Goal: Communication & Community: Answer question/provide support

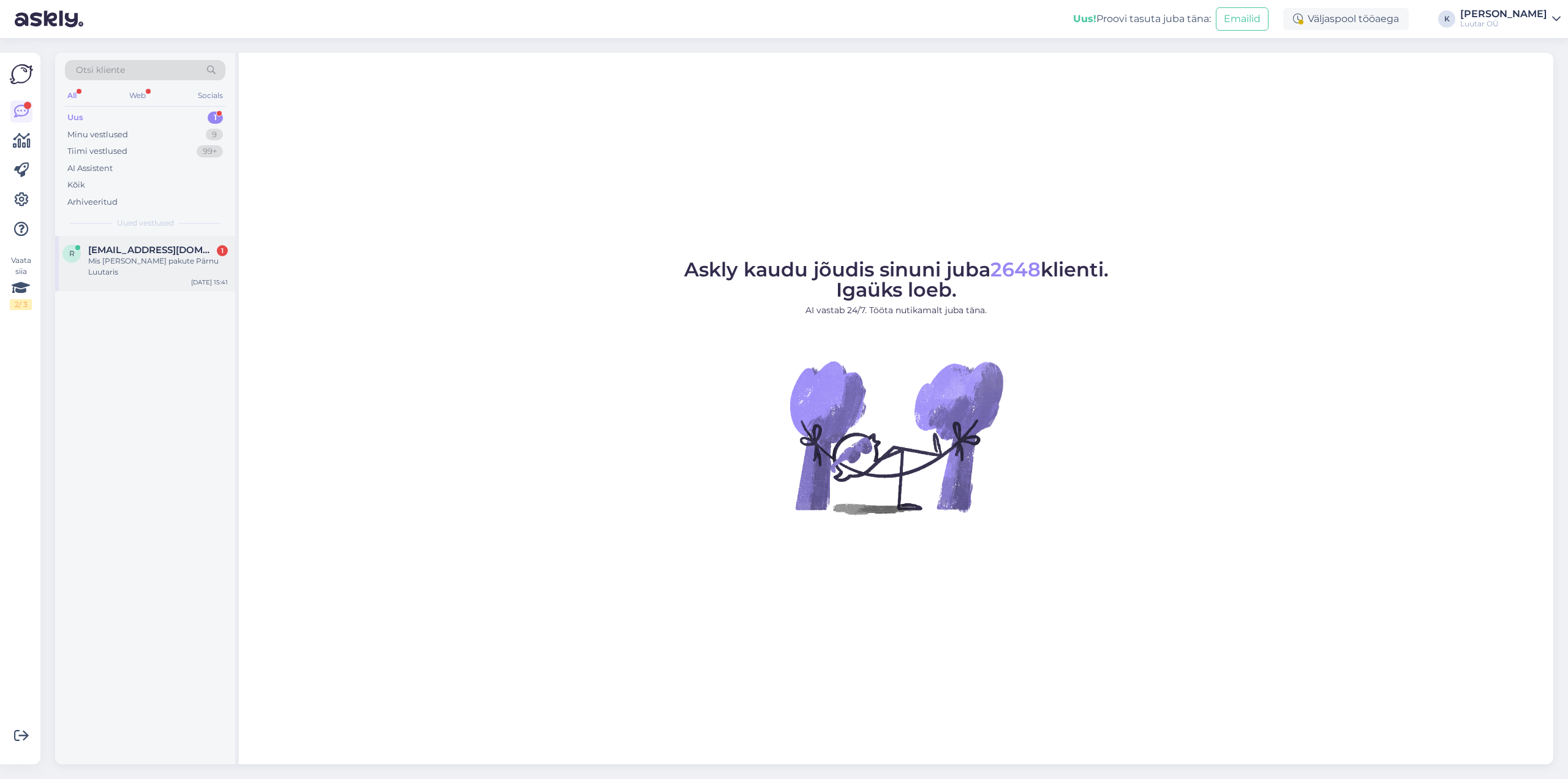
click at [142, 251] on span "[EMAIL_ADDRESS][DOMAIN_NAME]" at bounding box center [153, 250] width 128 height 11
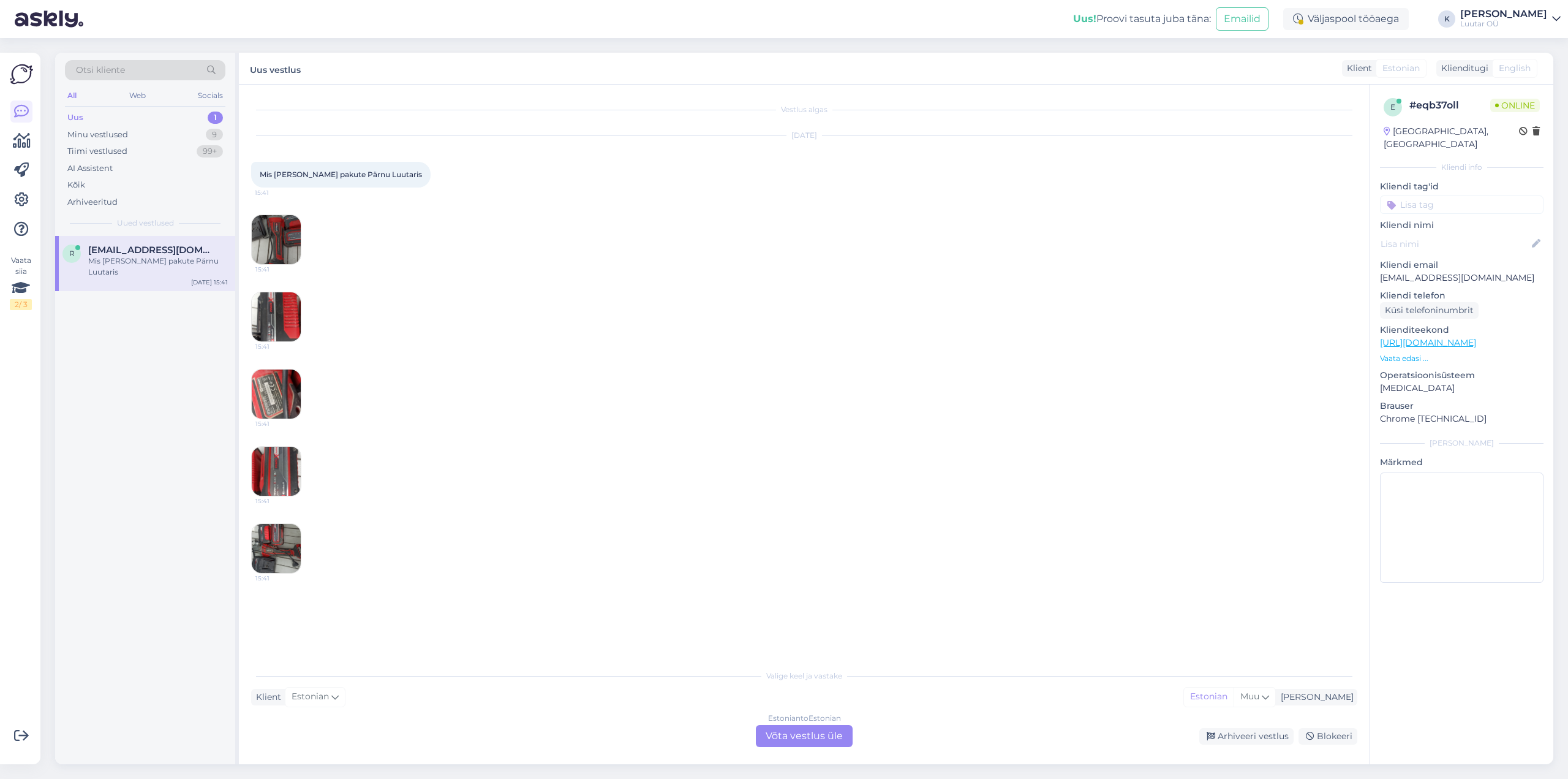
click at [274, 234] on img at bounding box center [276, 239] width 49 height 49
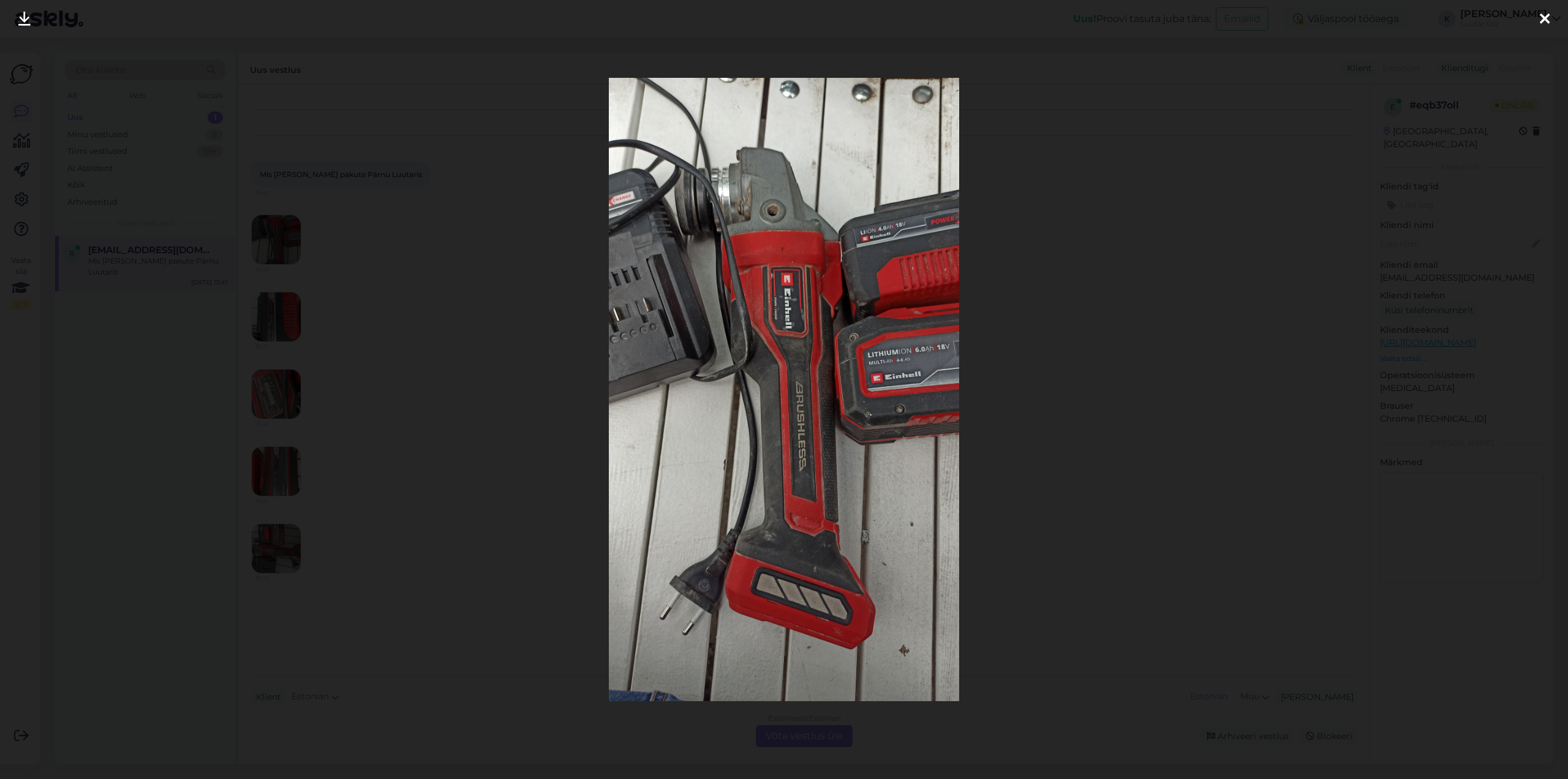
click at [23, 8] on link at bounding box center [25, 19] width 27 height 38
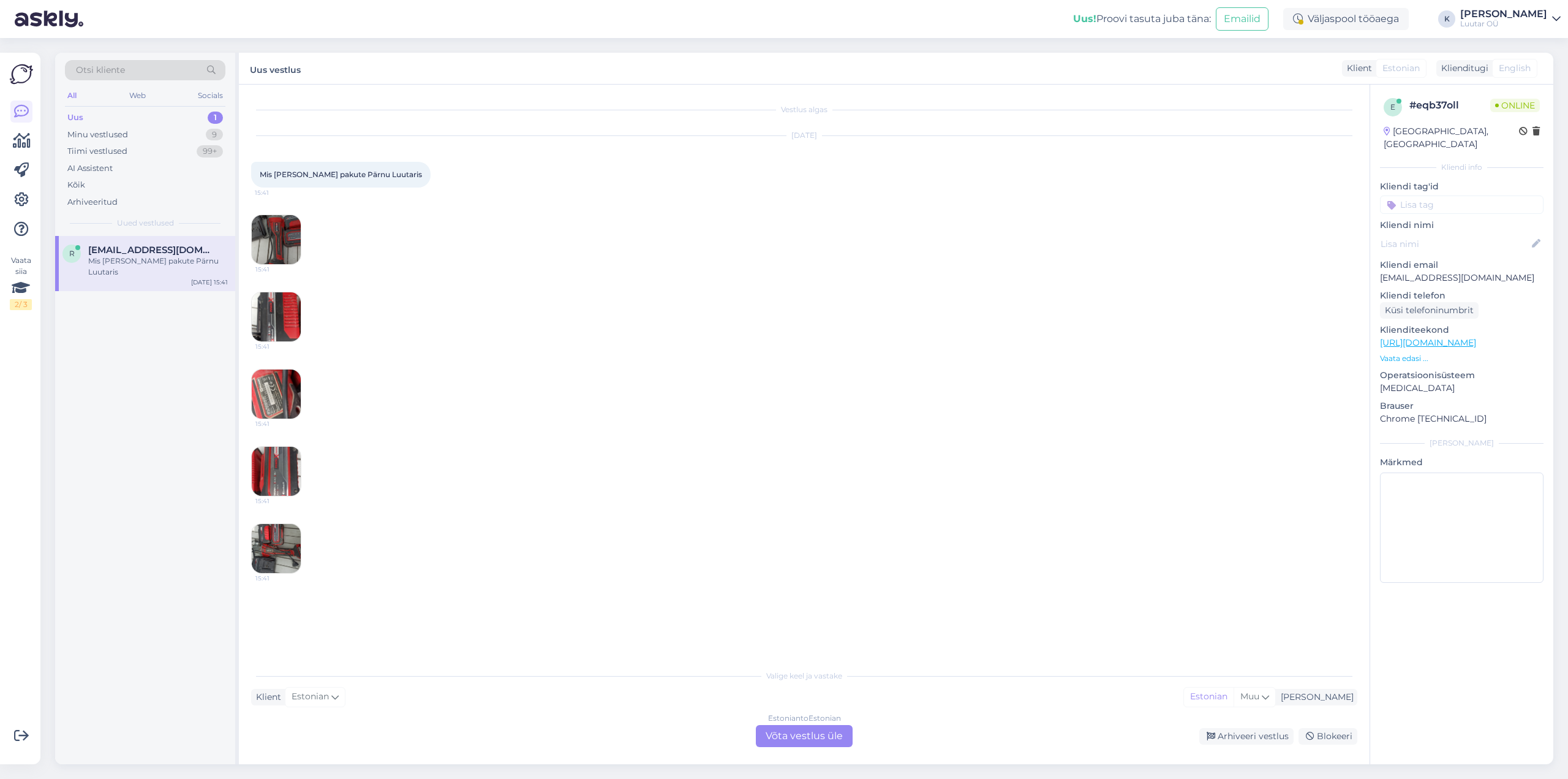
click at [276, 309] on img at bounding box center [276, 317] width 49 height 49
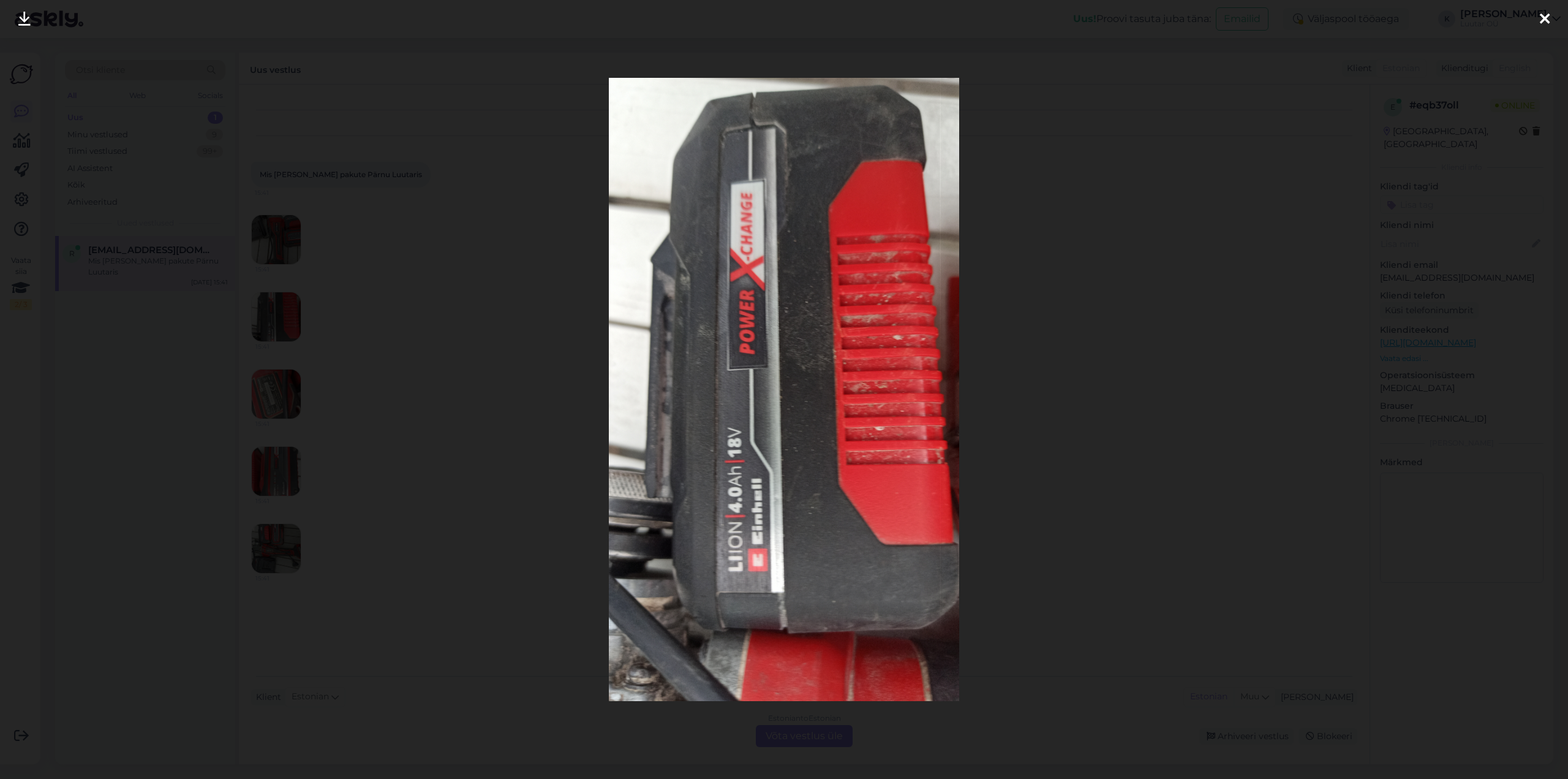
click at [22, 14] on icon at bounding box center [25, 20] width 12 height 16
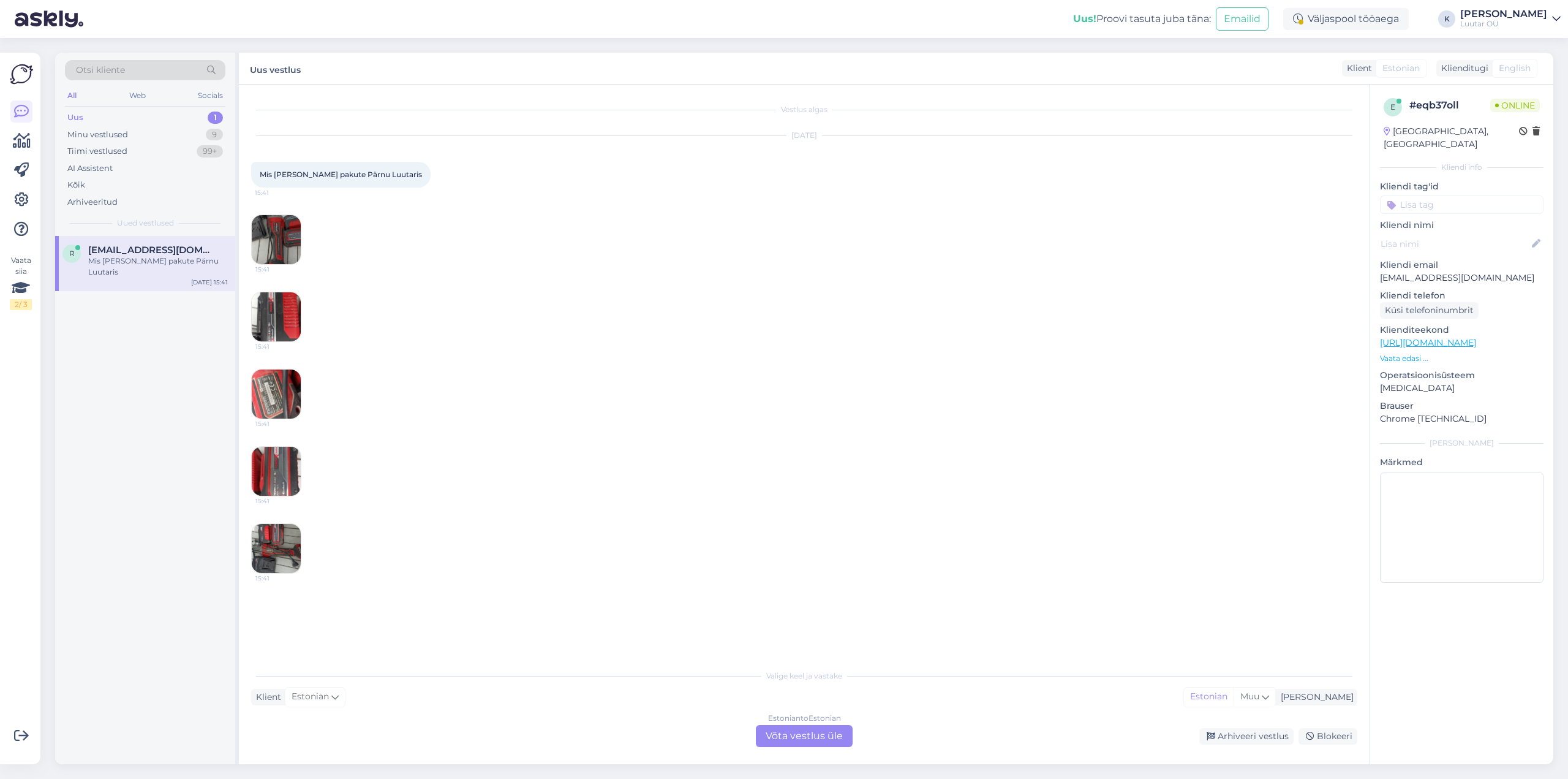
click at [274, 392] on img at bounding box center [276, 395] width 49 height 49
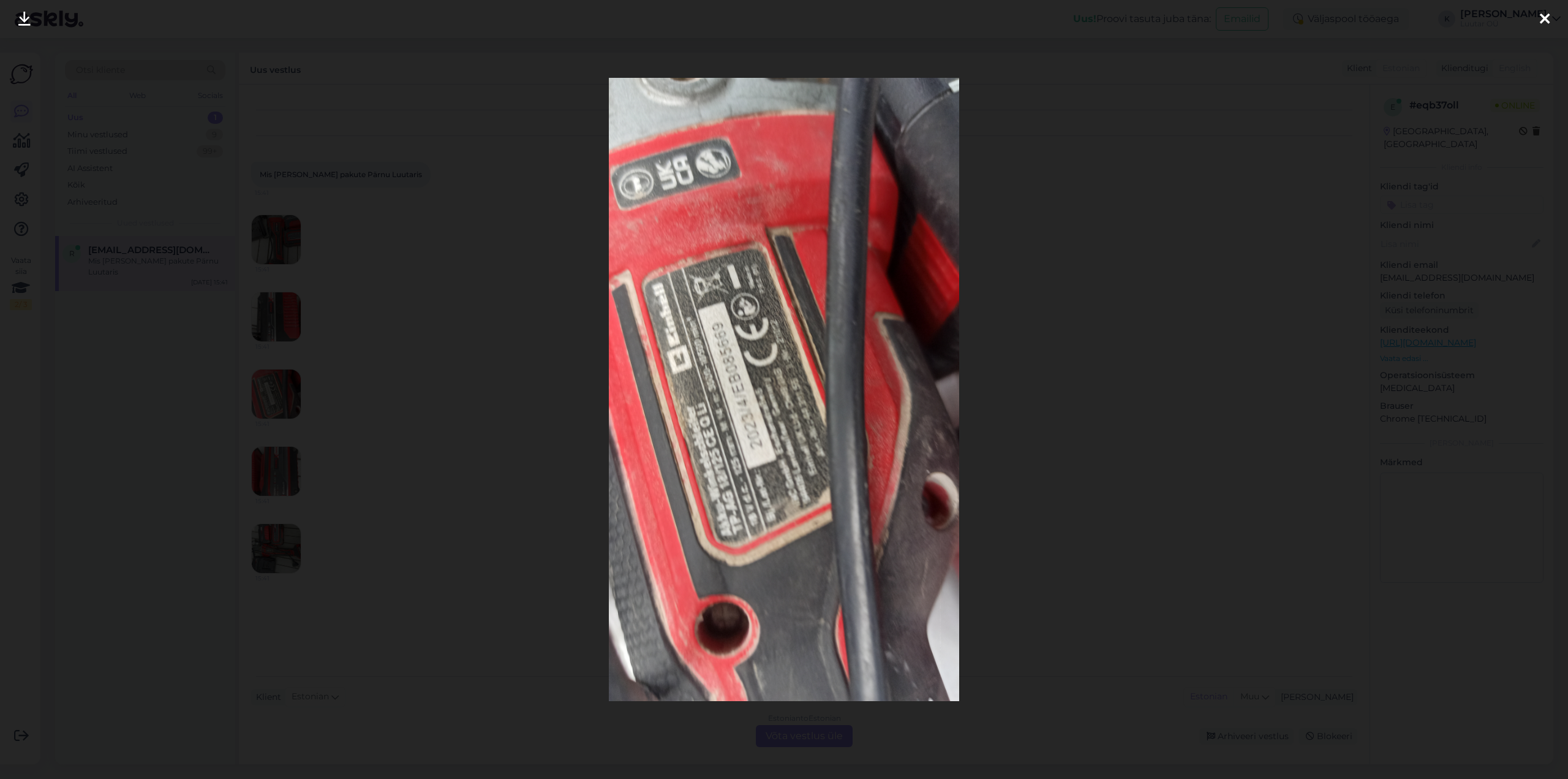
click at [17, 20] on link at bounding box center [25, 19] width 27 height 38
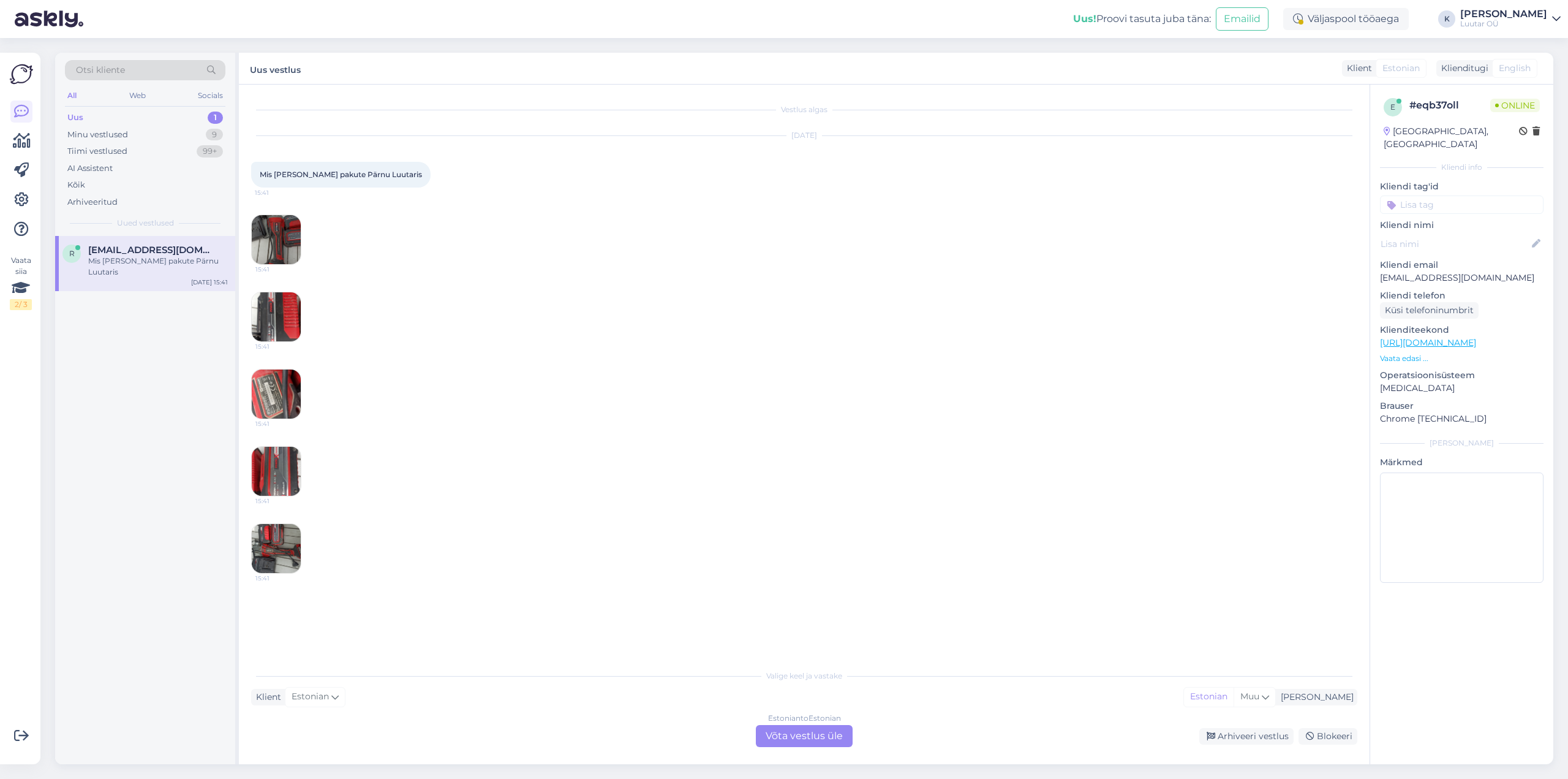
click at [289, 471] on img at bounding box center [276, 471] width 49 height 49
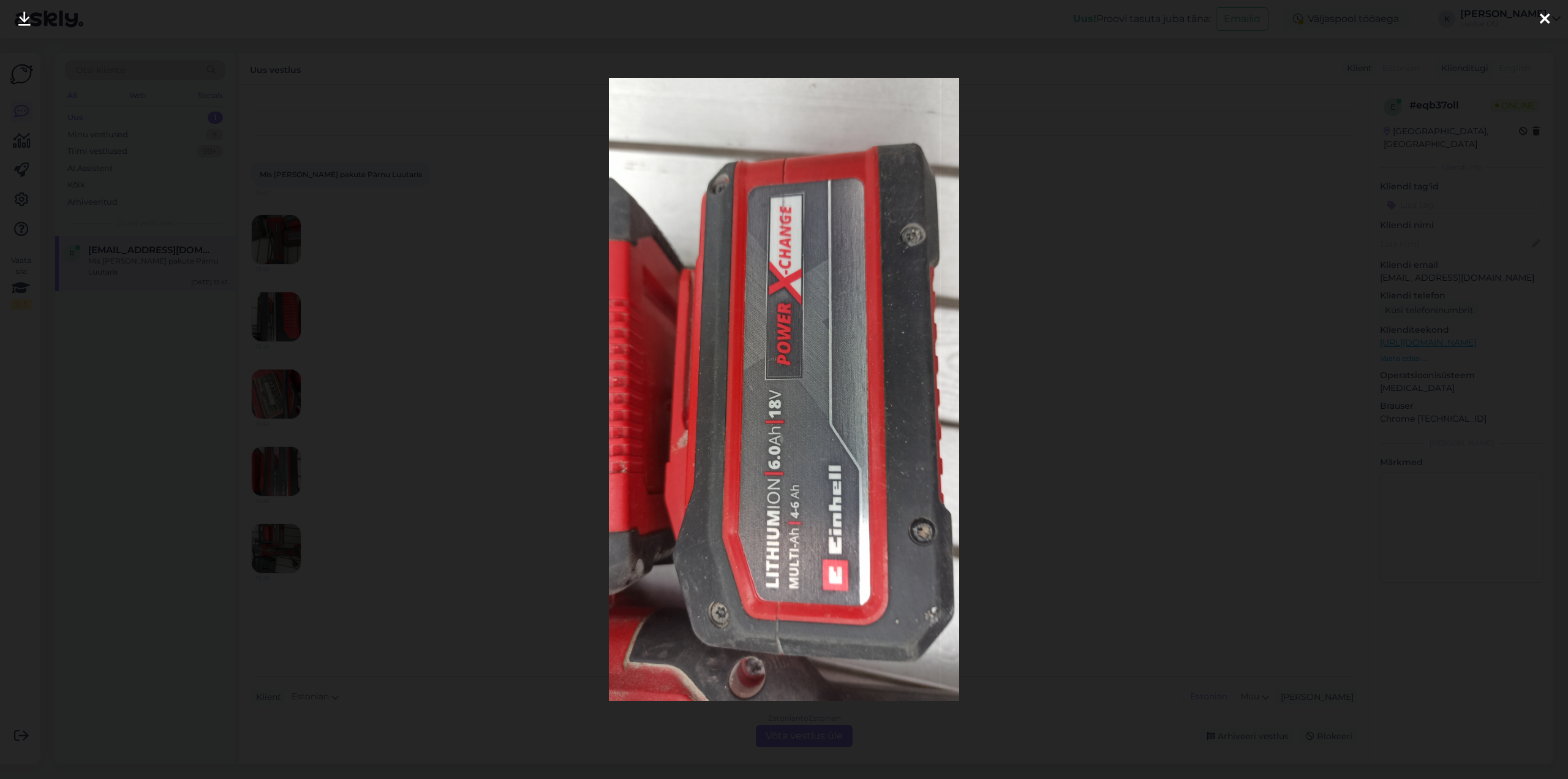
click at [25, 20] on icon at bounding box center [25, 20] width 12 height 16
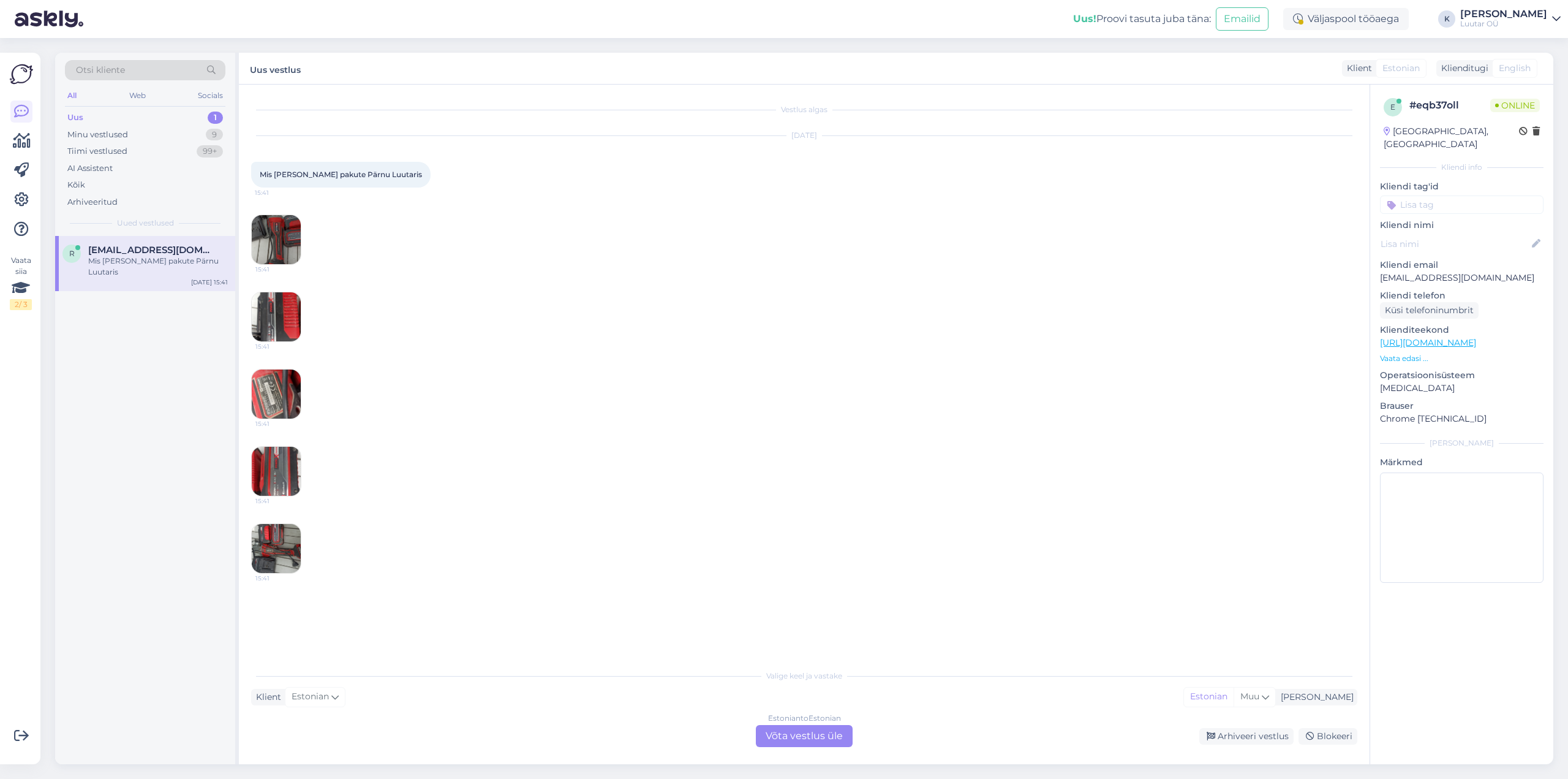
click at [269, 546] on img at bounding box center [276, 549] width 49 height 49
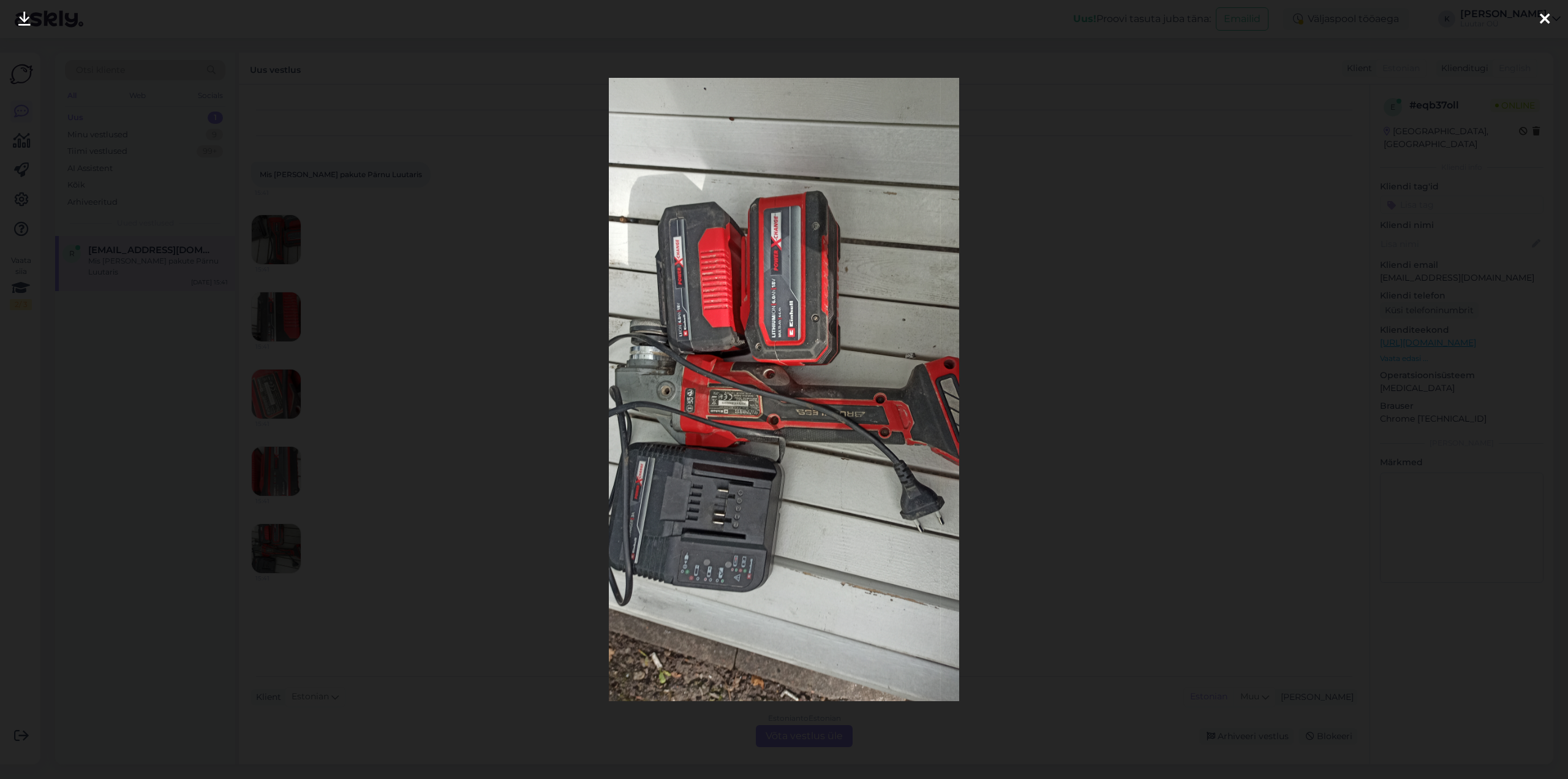
click at [27, 16] on icon at bounding box center [25, 20] width 12 height 16
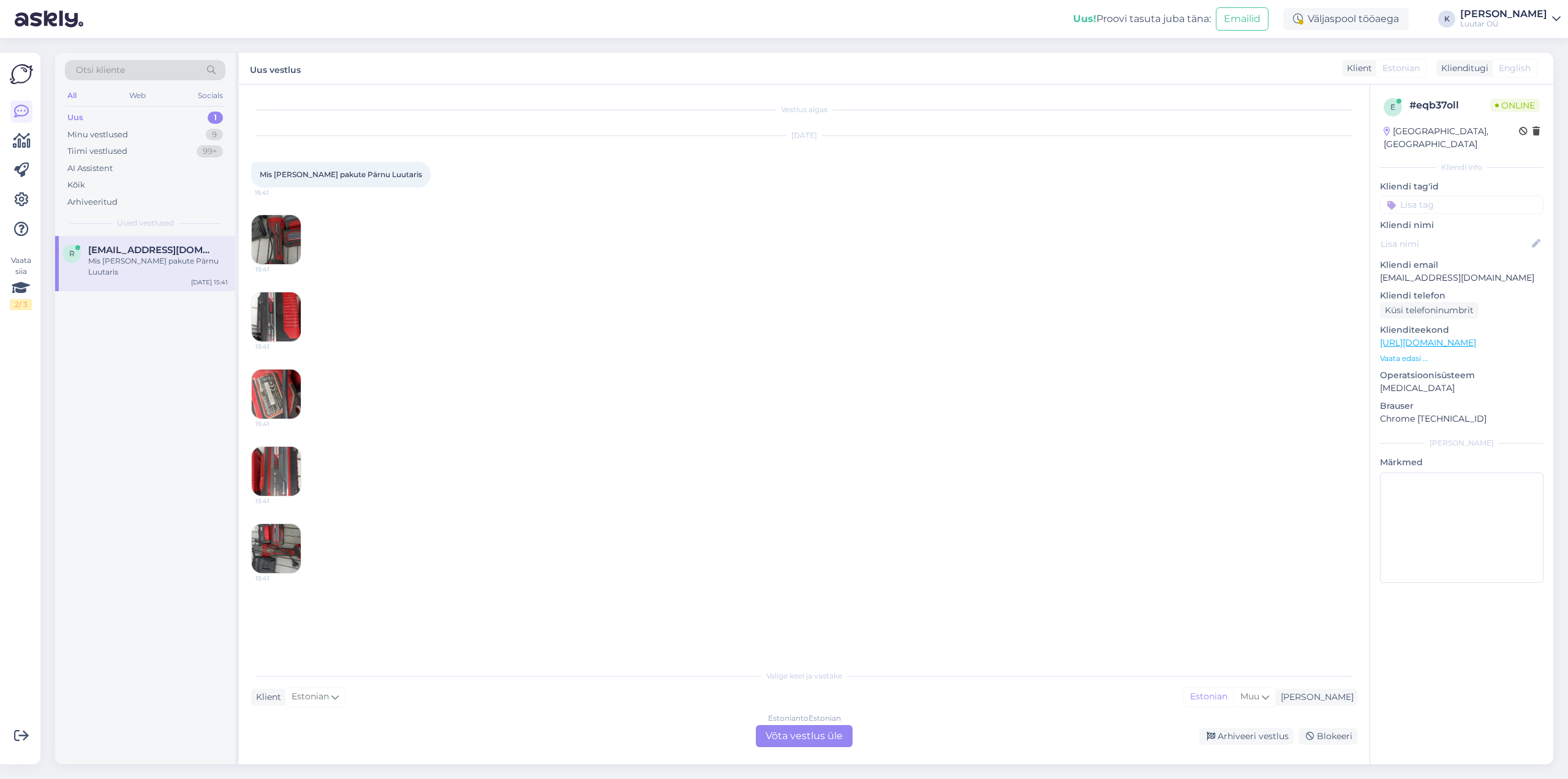
click at [804, 737] on div "Estonian to Estonian Võta vestlus üle" at bounding box center [804, 736] width 97 height 22
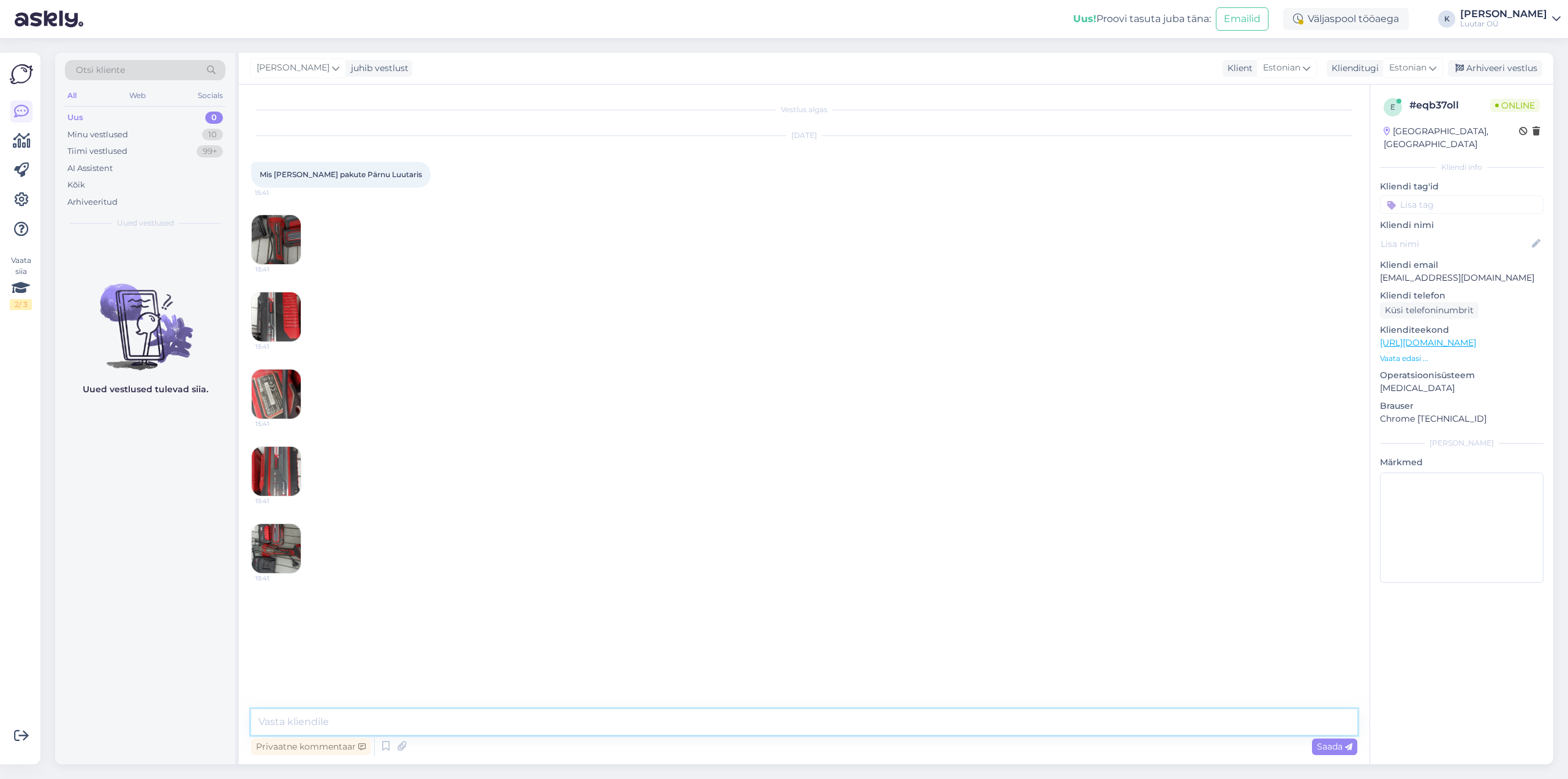
click at [636, 720] on textarea at bounding box center [804, 722] width 1106 height 26
drag, startPoint x: 622, startPoint y: 720, endPoint x: 597, endPoint y: 728, distance: 26.2
click at [597, 728] on textarea "Tere! Saame pakkuda kuni 60€, aga tootega peab olema veel kaasas kettakaitse" at bounding box center [804, 722] width 1106 height 26
click at [649, 725] on textarea "Tere! Saame pakkuda kuni 60€, aga tootega peab olema veel kaasas kaitse" at bounding box center [804, 722] width 1106 height 26
type textarea "Tere! Saame pakkuda kuni 60€, aga tootega peab olema veel kaasas kaitse ja käep…"
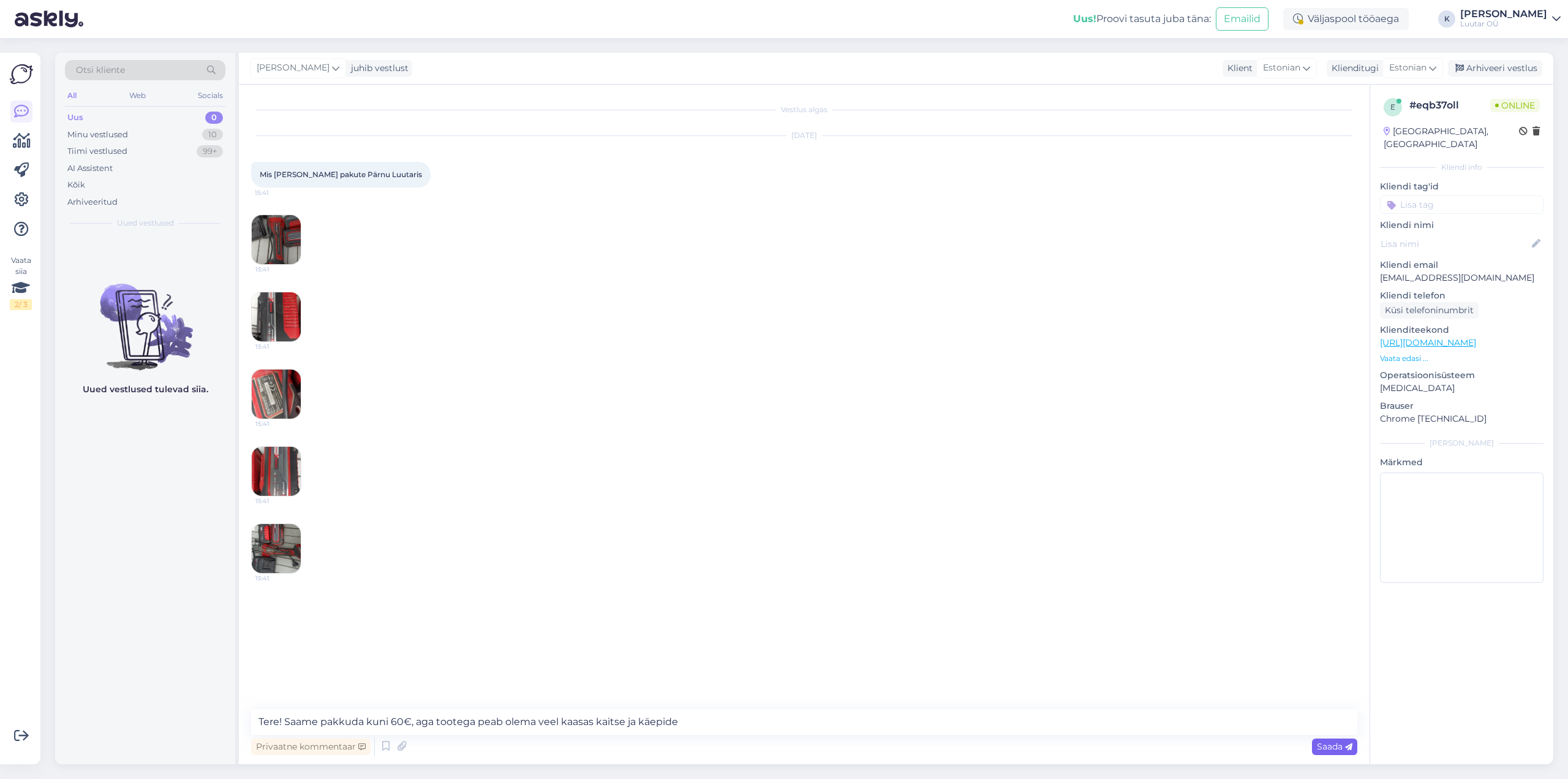
click at [1336, 749] on span "Saada" at bounding box center [1335, 746] width 36 height 11
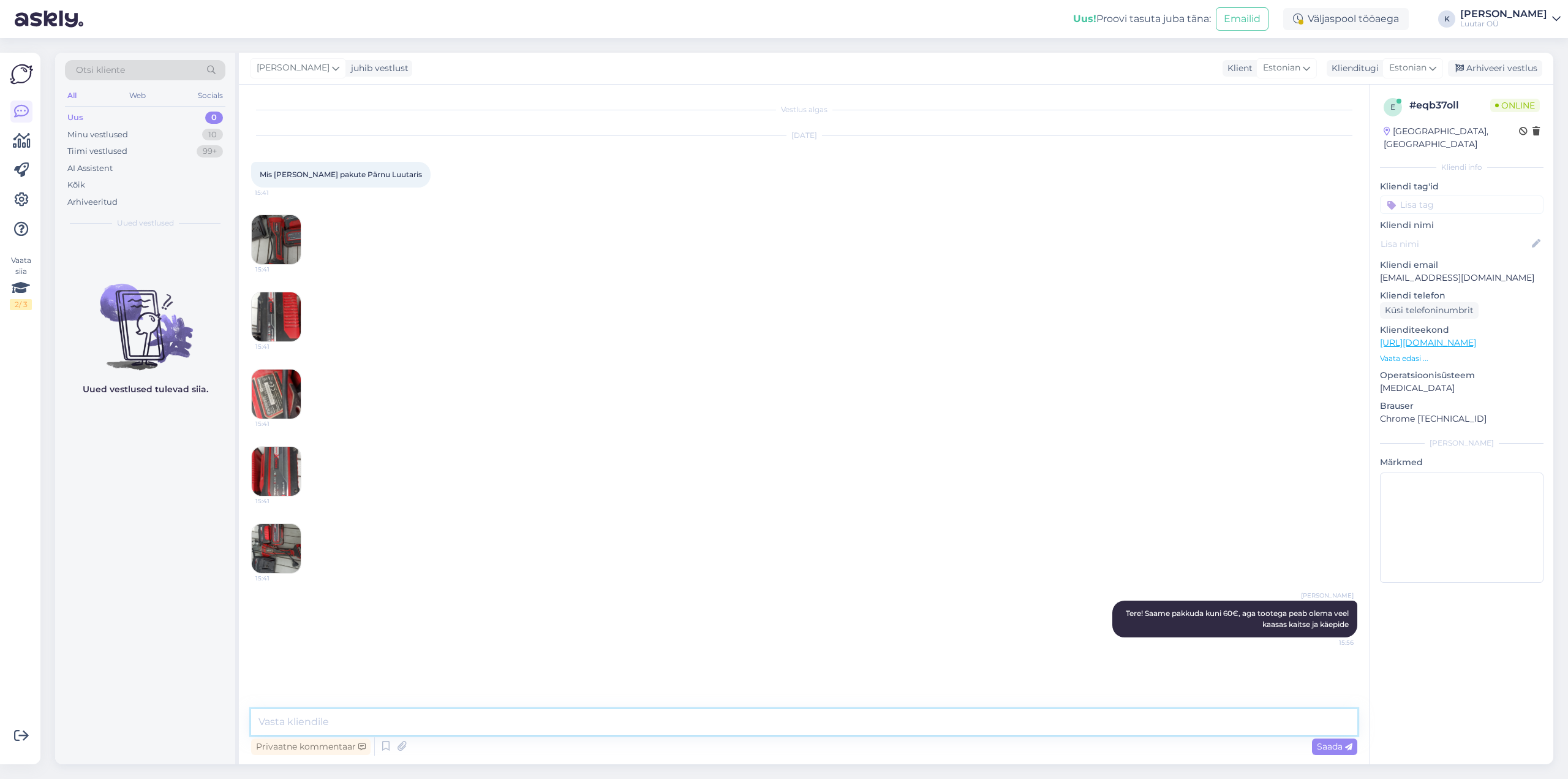
click at [718, 723] on textarea at bounding box center [804, 722] width 1106 height 26
type textarea "[PERSON_NAME] kaitseta ei võeta"
